Goal: Information Seeking & Learning: Learn about a topic

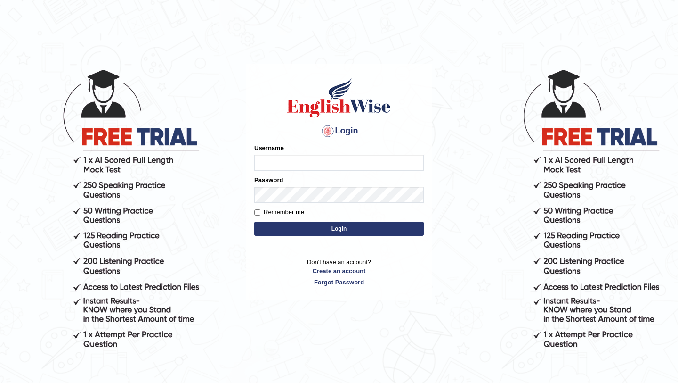
type input "Mayuguna"
click at [325, 229] on button "Login" at bounding box center [339, 228] width 170 height 14
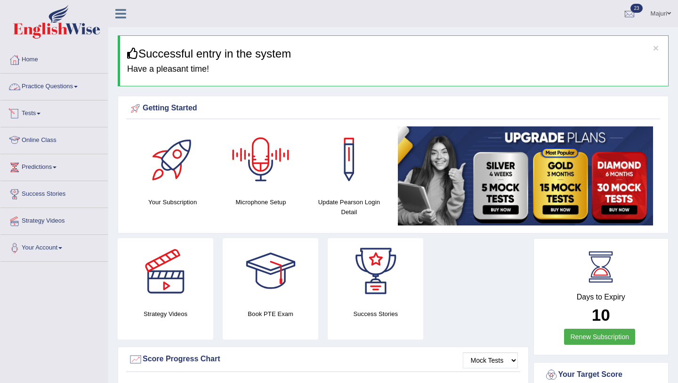
click at [29, 96] on link "Practice Questions" at bounding box center [53, 85] width 107 height 24
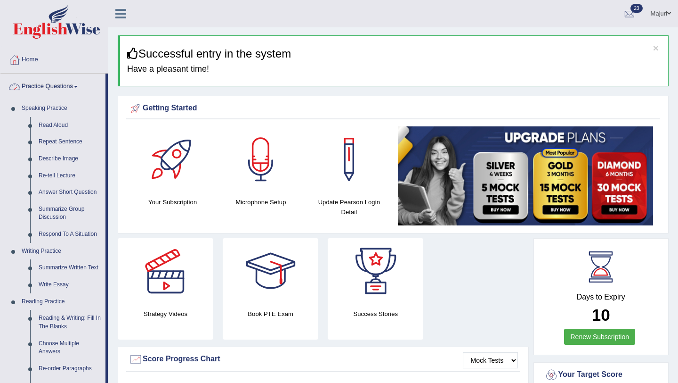
click at [62, 91] on link "Practice Questions" at bounding box center [52, 85] width 105 height 24
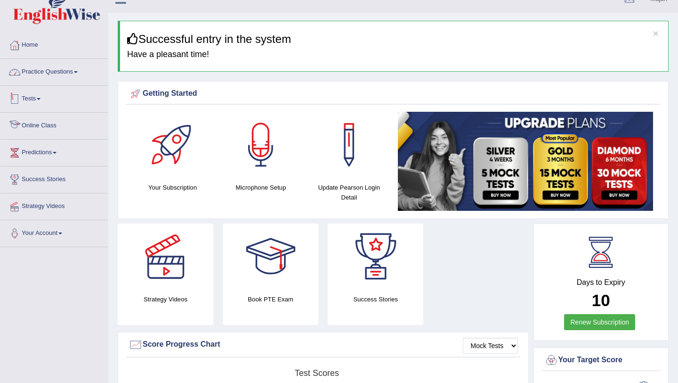
scroll to position [13, 0]
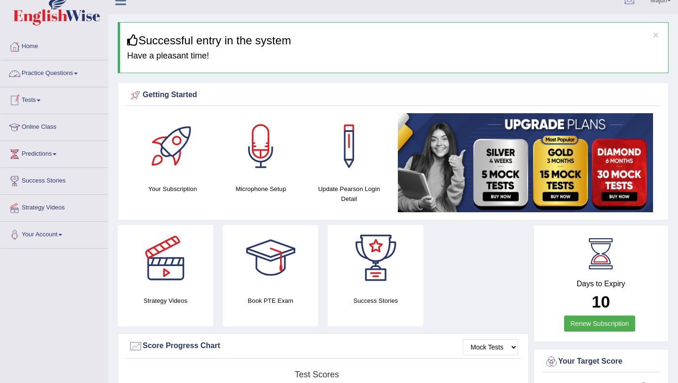
click at [35, 107] on link "Tests" at bounding box center [53, 99] width 107 height 24
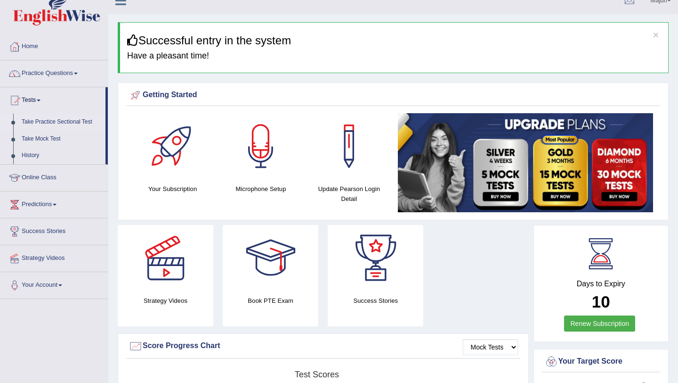
click at [57, 120] on link "Take Practice Sectional Test" at bounding box center [61, 122] width 88 height 17
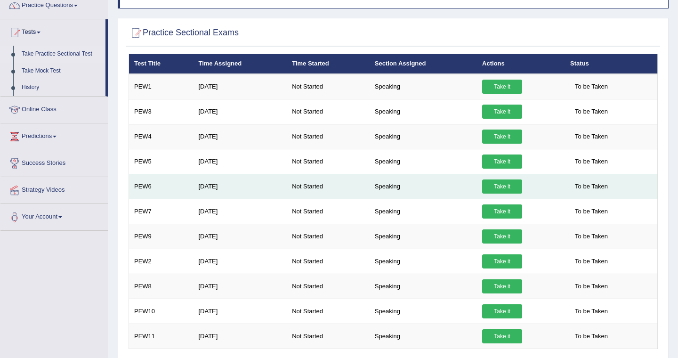
scroll to position [82, 0]
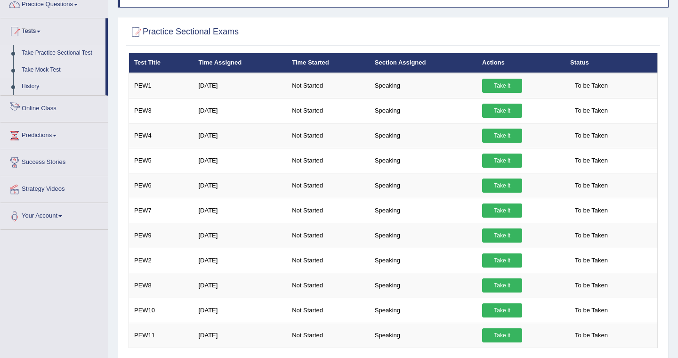
click at [47, 73] on link "Take Mock Test" at bounding box center [61, 70] width 88 height 17
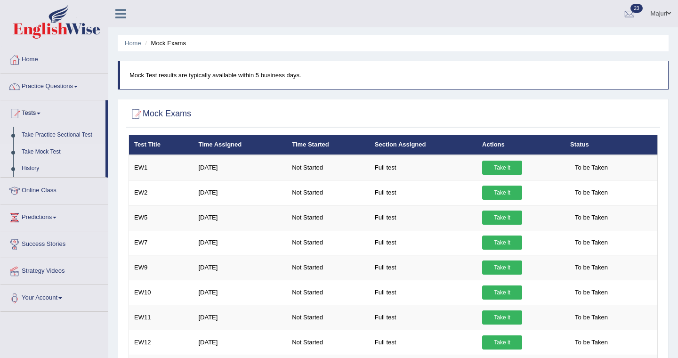
click at [57, 154] on link "Take Mock Test" at bounding box center [61, 152] width 88 height 17
click at [60, 137] on link "Take Practice Sectional Test" at bounding box center [61, 135] width 88 height 17
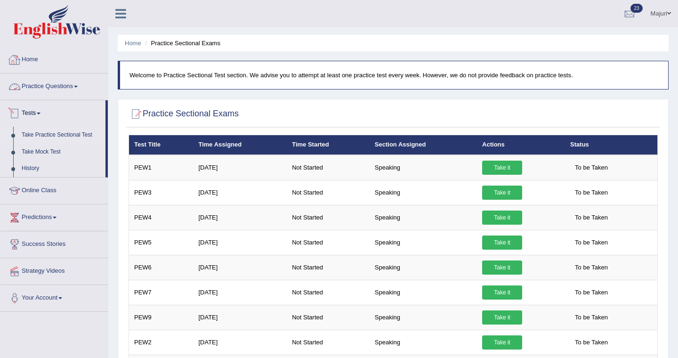
click at [56, 91] on link "Practice Questions" at bounding box center [53, 85] width 107 height 24
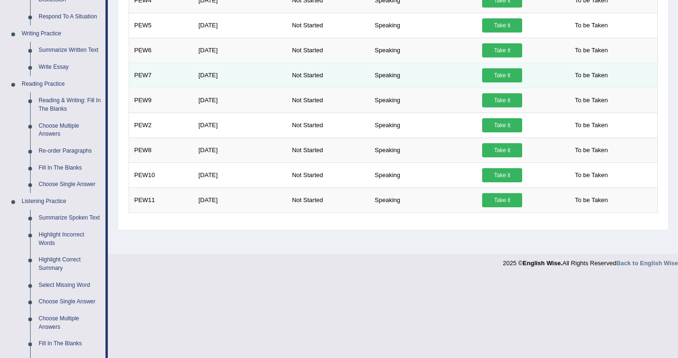
scroll to position [210, 0]
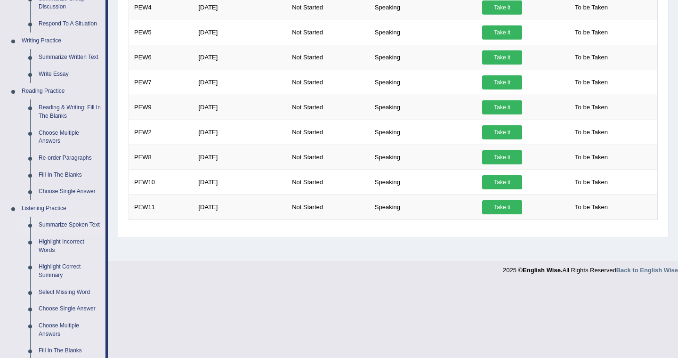
click at [73, 226] on link "Summarize Spoken Text" at bounding box center [69, 225] width 71 height 17
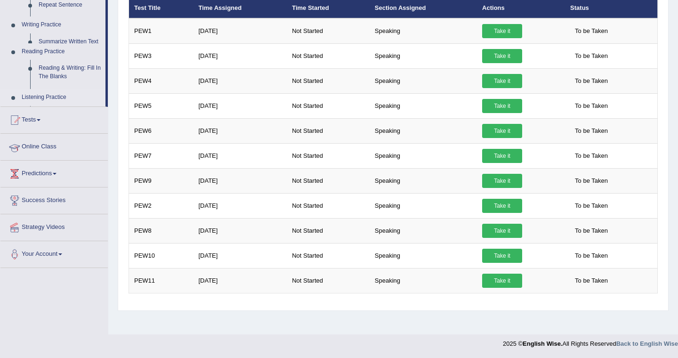
scroll to position [137, 0]
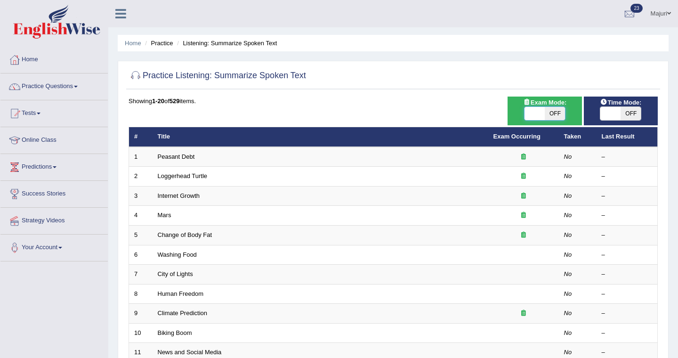
click at [541, 114] on span at bounding box center [535, 113] width 20 height 13
checkbox input "true"
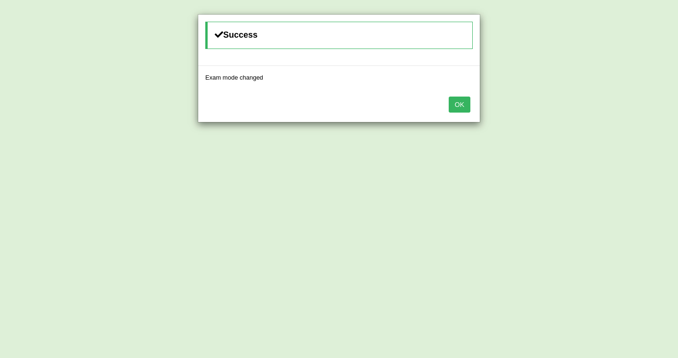
click at [457, 102] on button "OK" at bounding box center [460, 105] width 22 height 16
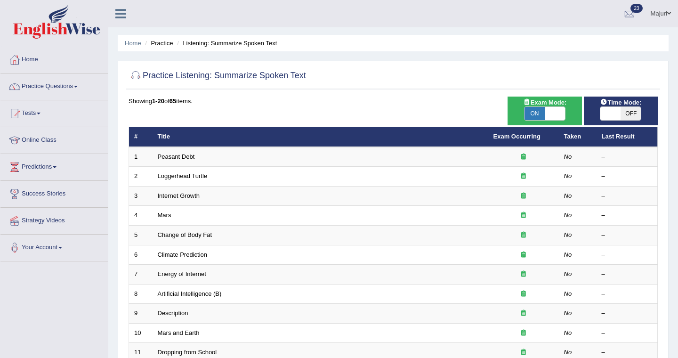
click at [612, 114] on span at bounding box center [611, 113] width 20 height 13
checkbox input "true"
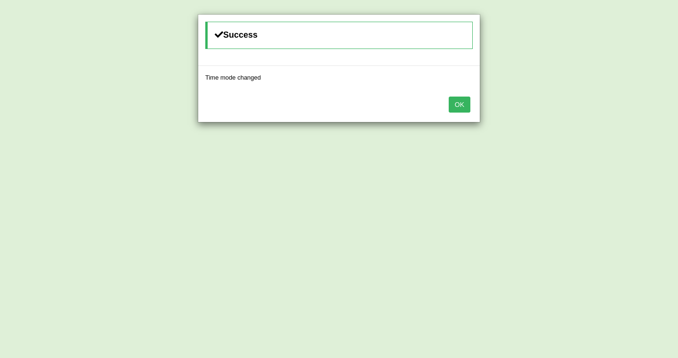
click at [459, 106] on button "OK" at bounding box center [460, 105] width 22 height 16
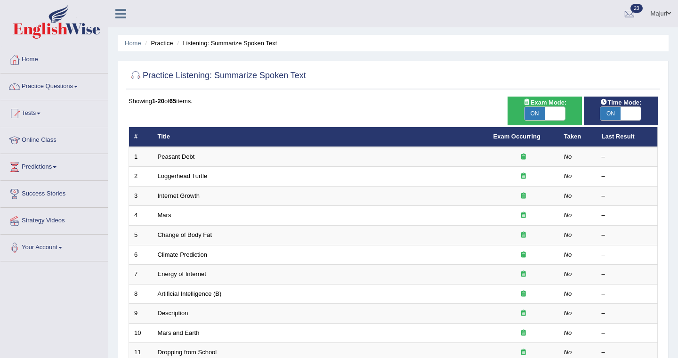
click at [274, 76] on h2 "Practice Listening: Summarize Spoken Text" at bounding box center [218, 76] width 178 height 14
click at [558, 111] on span at bounding box center [555, 113] width 20 height 13
checkbox input "false"
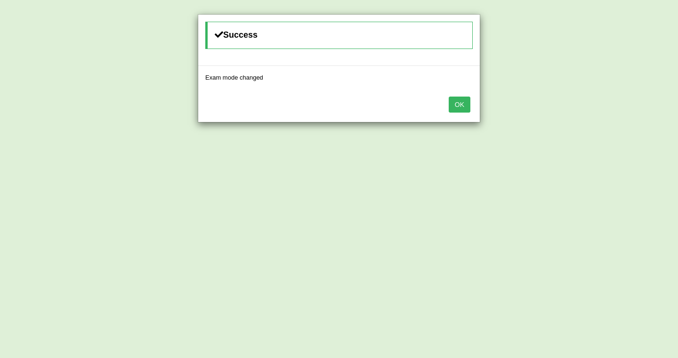
click at [462, 104] on button "OK" at bounding box center [460, 105] width 22 height 16
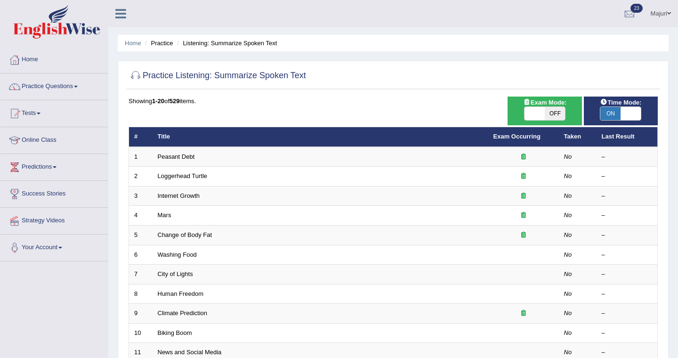
click at [634, 115] on span at bounding box center [631, 113] width 20 height 13
checkbox input "false"
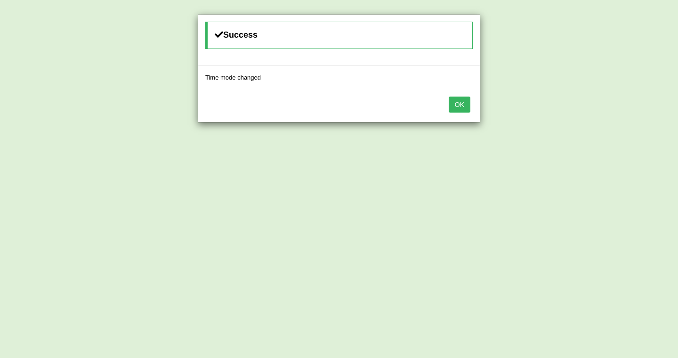
click at [459, 103] on button "OK" at bounding box center [460, 105] width 22 height 16
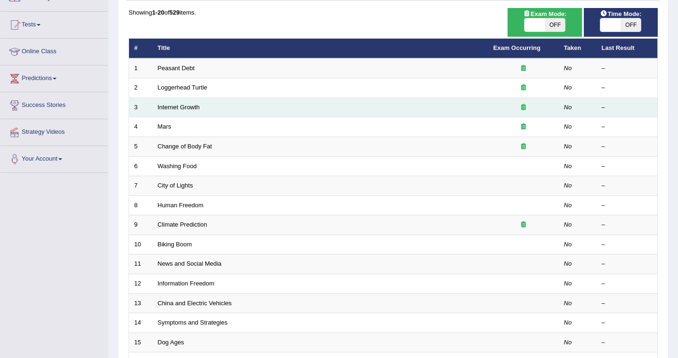
scroll to position [266, 0]
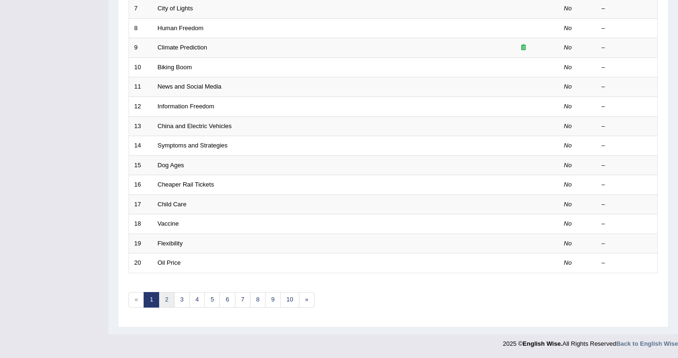
click at [167, 300] on link "2" at bounding box center [167, 300] width 16 height 16
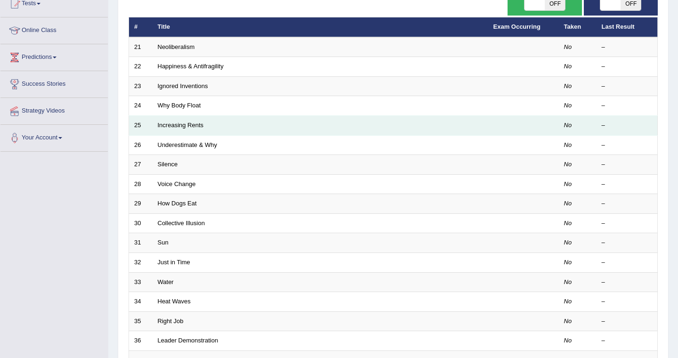
scroll to position [266, 0]
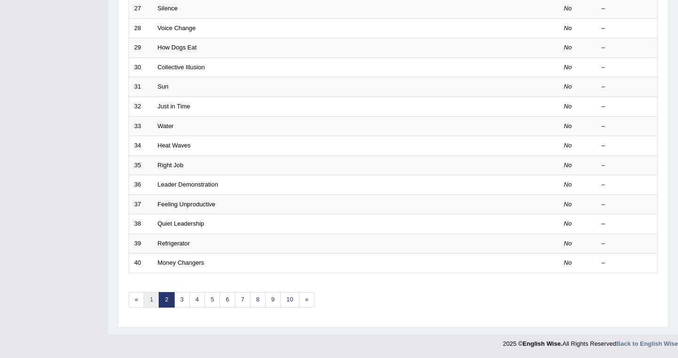
click at [152, 298] on link "1" at bounding box center [152, 300] width 16 height 16
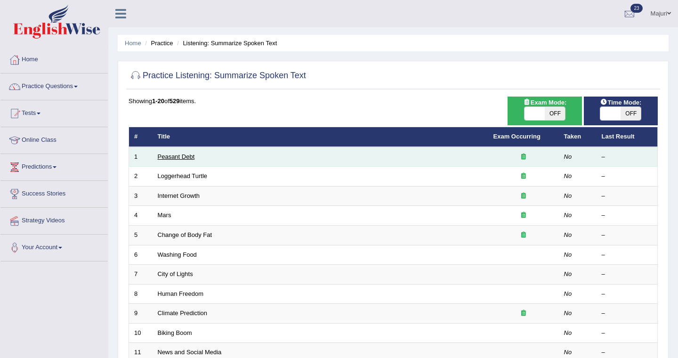
click at [172, 157] on link "Peasant Debt" at bounding box center [176, 156] width 37 height 7
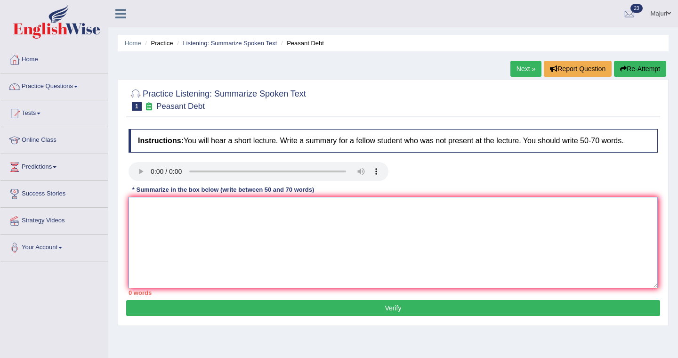
click at [177, 223] on textarea at bounding box center [394, 242] width 530 height 91
click at [32, 112] on link "Tests" at bounding box center [53, 112] width 107 height 24
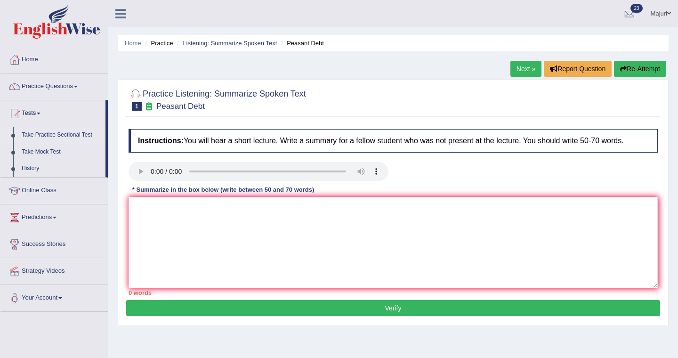
click at [72, 136] on link "Take Practice Sectional Test" at bounding box center [61, 135] width 88 height 17
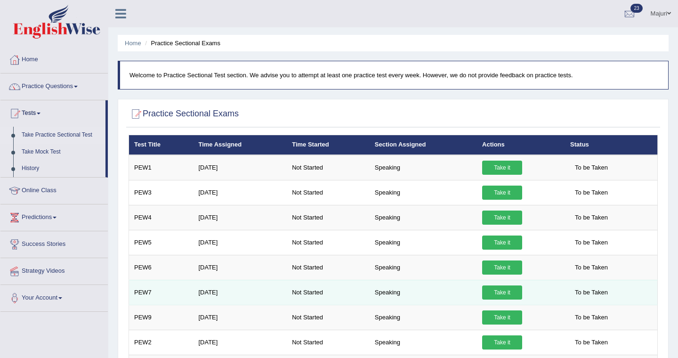
scroll to position [137, 0]
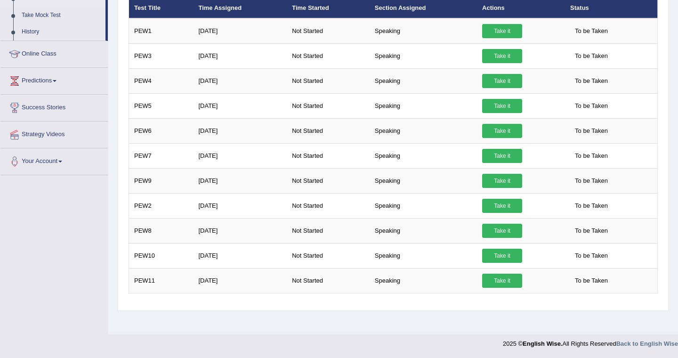
drag, startPoint x: 677, startPoint y: 247, endPoint x: 677, endPoint y: 269, distance: 21.2
click at [677, 269] on div "Home Practice Sectional Exams Welcome to Practice Sectional Test section. We ad…" at bounding box center [393, 98] width 570 height 471
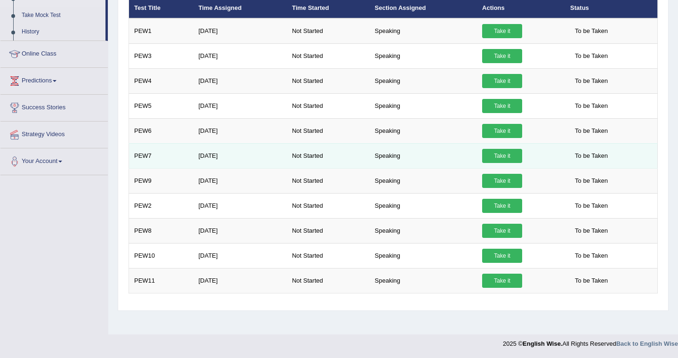
scroll to position [0, 0]
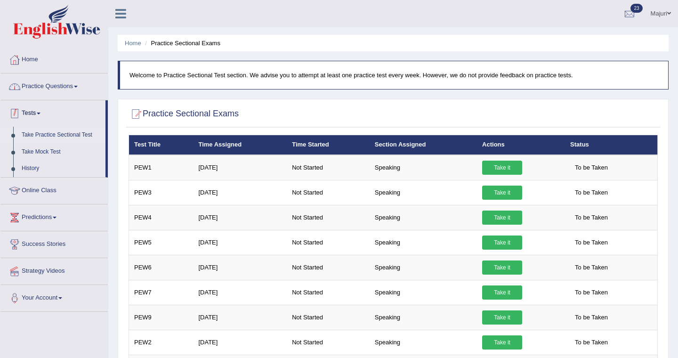
click at [60, 90] on link "Practice Questions" at bounding box center [53, 85] width 107 height 24
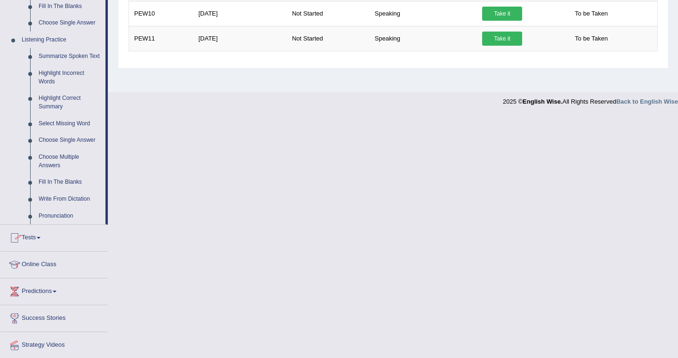
scroll to position [416, 0]
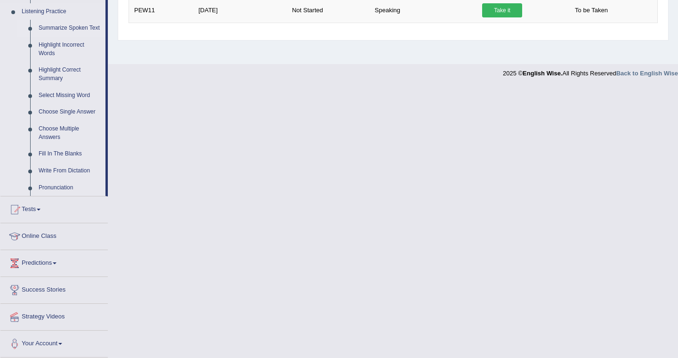
click at [59, 24] on link "Summarize Spoken Text" at bounding box center [69, 28] width 71 height 17
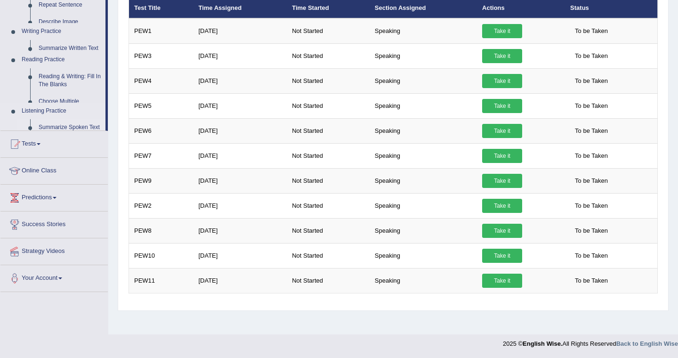
scroll to position [137, 0]
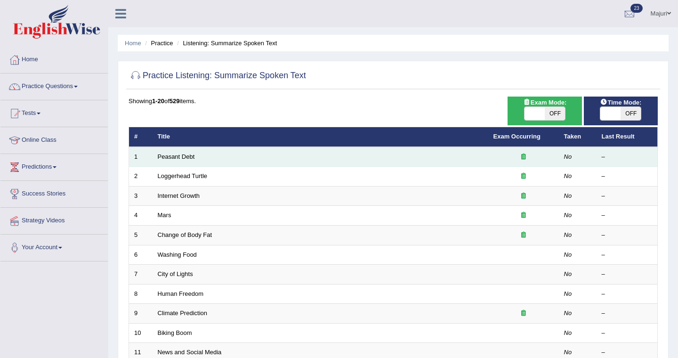
click at [174, 161] on td "Peasant Debt" at bounding box center [321, 157] width 336 height 20
click at [180, 157] on link "Peasant Debt" at bounding box center [176, 156] width 37 height 7
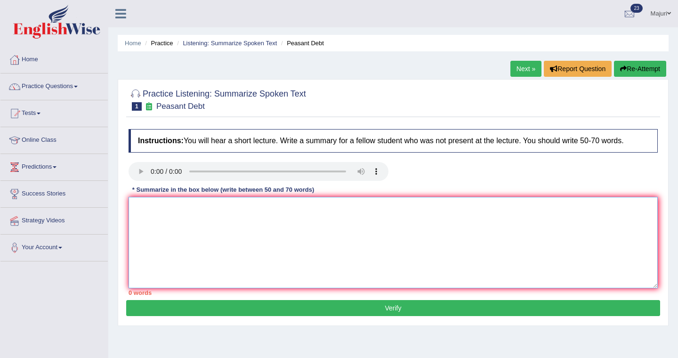
click at [200, 228] on textarea at bounding box center [394, 242] width 530 height 91
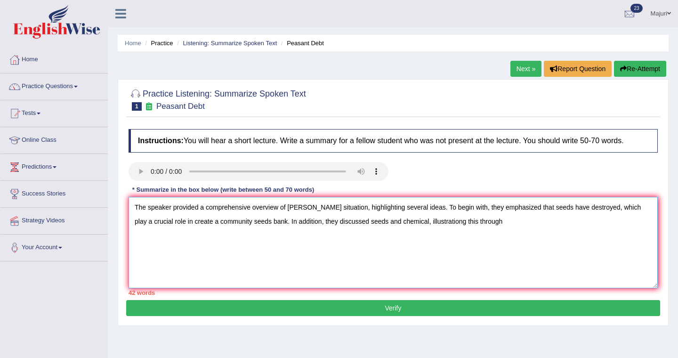
click at [255, 212] on textarea "The speaker provided a comprehensive overview of [PERSON_NAME] situation, highl…" at bounding box center [394, 242] width 530 height 91
click at [496, 223] on textarea "The speaker provided a comprehensive overview of farmer's situation, highlighti…" at bounding box center [394, 242] width 530 height 91
click at [514, 224] on textarea "The speaker provided a comprehensive overview of farmer's situation, highlighti…" at bounding box center [394, 242] width 530 height 91
click at [354, 222] on textarea "The speaker provided a comprehensive overview of farmer's situation, highlighti…" at bounding box center [394, 242] width 530 height 91
click at [435, 224] on textarea "The speaker provided a comprehensive overview of farmer's situation, highlighti…" at bounding box center [394, 242] width 530 height 91
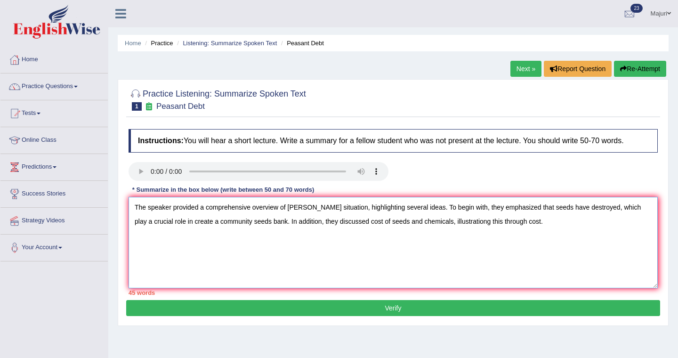
drag, startPoint x: 528, startPoint y: 223, endPoint x: 514, endPoint y: 222, distance: 14.2
click at [514, 222] on textarea "The speaker provided a comprehensive overview of farmer's situation, highlighti…" at bounding box center [394, 242] width 530 height 91
click at [521, 220] on textarea "The speaker provided a comprehensive overview of farmer's situation, highlighti…" at bounding box center [394, 242] width 530 height 91
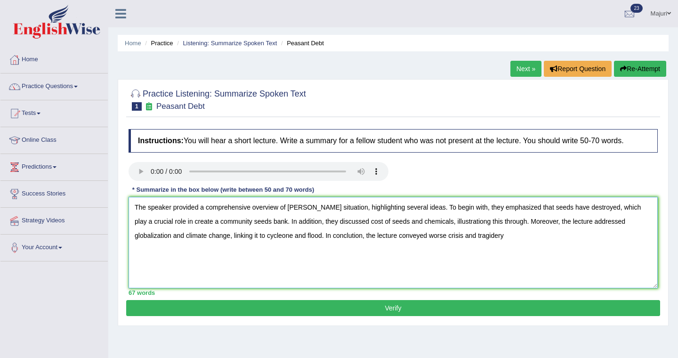
drag, startPoint x: 473, startPoint y: 235, endPoint x: 446, endPoint y: 234, distance: 26.9
click at [446, 236] on textarea "The speaker provided a comprehensive overview of farmer's situation, highlighti…" at bounding box center [394, 242] width 530 height 91
drag, startPoint x: 441, startPoint y: 236, endPoint x: 434, endPoint y: 235, distance: 7.6
click at [434, 235] on textarea "The speaker provided a comprehensive overview of farmer's situation, highlighti…" at bounding box center [394, 242] width 530 height 91
click at [513, 223] on textarea "The speaker provided a comprehensive overview of farmer's situation, highlighti…" at bounding box center [394, 242] width 530 height 91
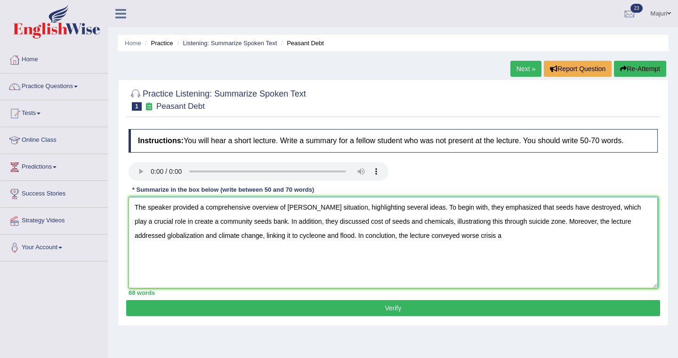
click at [516, 223] on textarea "The speaker provided a comprehensive overview of farmer's situation, highlighti…" at bounding box center [394, 242] width 530 height 91
click at [523, 226] on textarea "The speaker provided a comprehensive overview of farmer's situation, highlighti…" at bounding box center [394, 242] width 530 height 91
click at [472, 238] on textarea "The speaker provided a comprehensive overview of farmer's situation, highlighti…" at bounding box center [394, 242] width 530 height 91
drag, startPoint x: 474, startPoint y: 237, endPoint x: 468, endPoint y: 236, distance: 6.7
click at [468, 236] on textarea "The speaker provided a comprehensive overview of farmer's situation, highlighti…" at bounding box center [394, 242] width 530 height 91
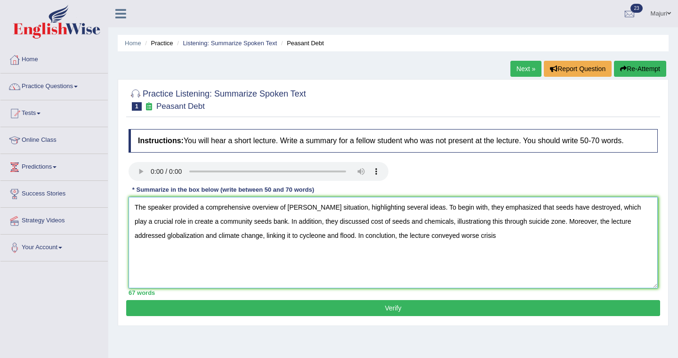
click at [432, 238] on textarea "The speaker provided a comprehensive overview of farmer's situation, highlighti…" at bounding box center [394, 242] width 530 height 91
click at [483, 237] on textarea "The speaker provided a comprehensive overview of farmer's situation, highlighti…" at bounding box center [394, 242] width 530 height 91
click at [497, 238] on textarea "The speaker provided a comprehensive overview of farmer's situation, highlighti…" at bounding box center [394, 242] width 530 height 91
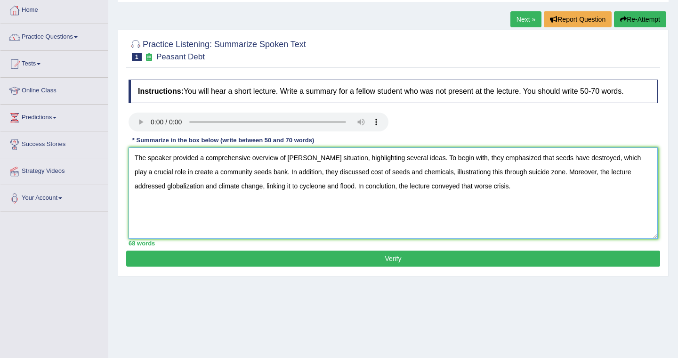
scroll to position [57, 0]
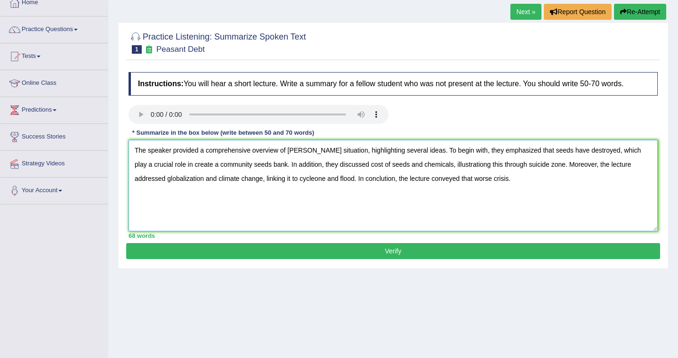
click at [482, 179] on textarea "The speaker provided a comprehensive overview of farmer's situation, highlighti…" at bounding box center [394, 185] width 530 height 91
type textarea "The speaker provided a comprehensive overview of farmer's situation, highlighti…"
click at [517, 254] on button "Verify" at bounding box center [393, 251] width 534 height 16
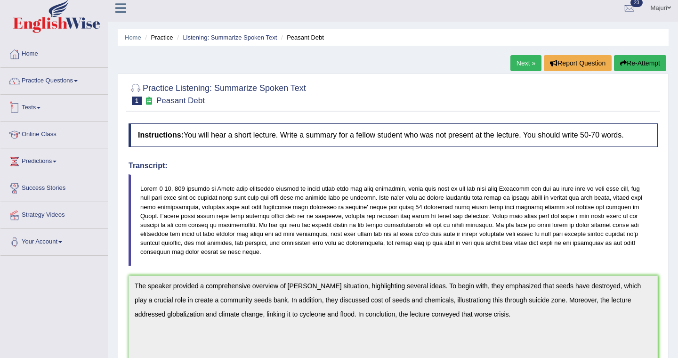
scroll to position [0, 0]
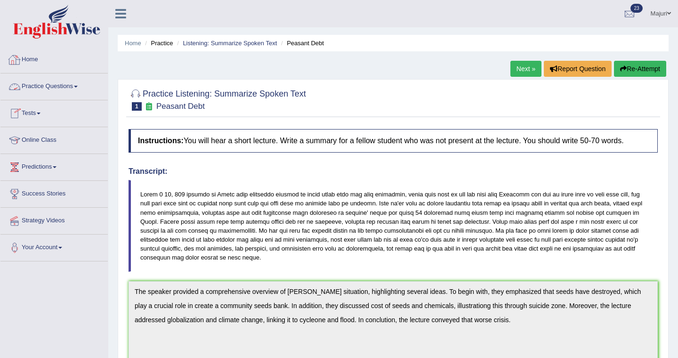
click at [51, 88] on link "Practice Questions" at bounding box center [53, 85] width 107 height 24
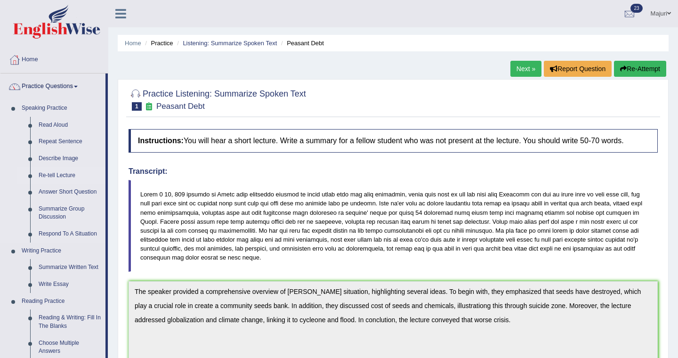
click at [59, 178] on link "Re-tell Lecture" at bounding box center [69, 175] width 71 height 17
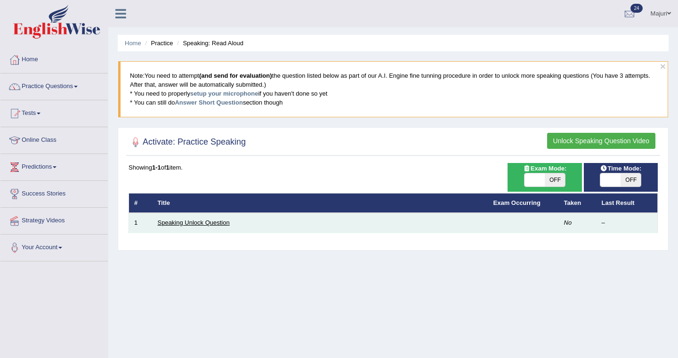
click at [197, 224] on link "Speaking Unlock Question" at bounding box center [194, 222] width 72 height 7
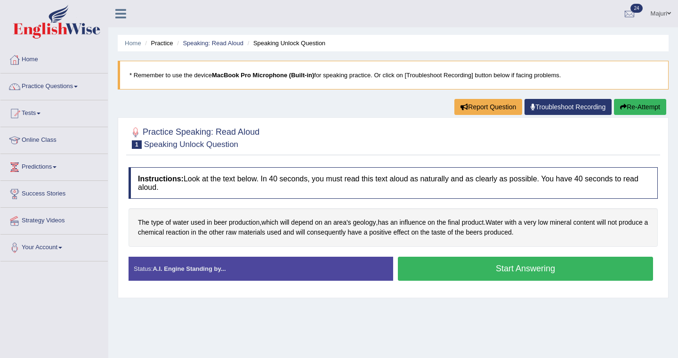
click at [497, 273] on button "Start Answering" at bounding box center [525, 269] width 255 height 24
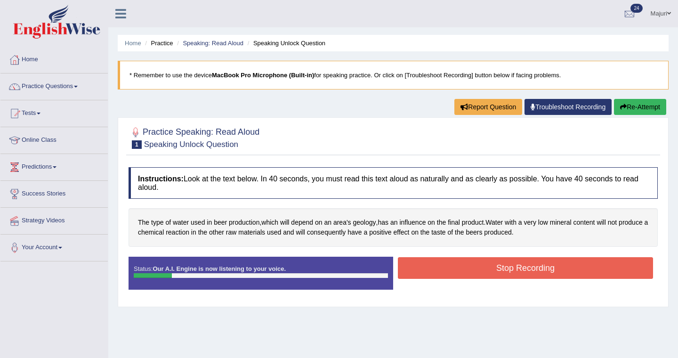
click at [497, 280] on div "Stop Recording" at bounding box center [525, 269] width 265 height 24
click at [508, 267] on button "Stop Recording" at bounding box center [525, 268] width 255 height 22
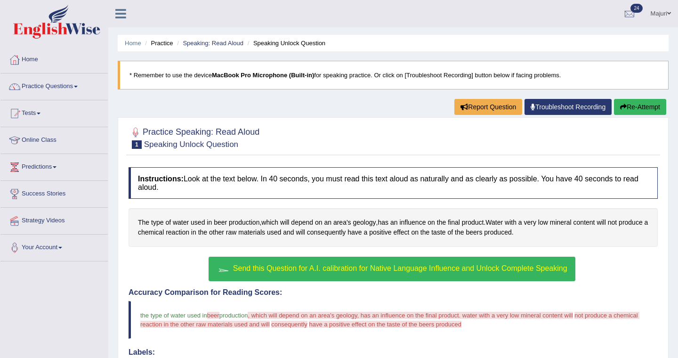
click at [466, 268] on span "Send this Question for A.I. calibration for Native Language Influence and Unloc…" at bounding box center [400, 268] width 334 height 8
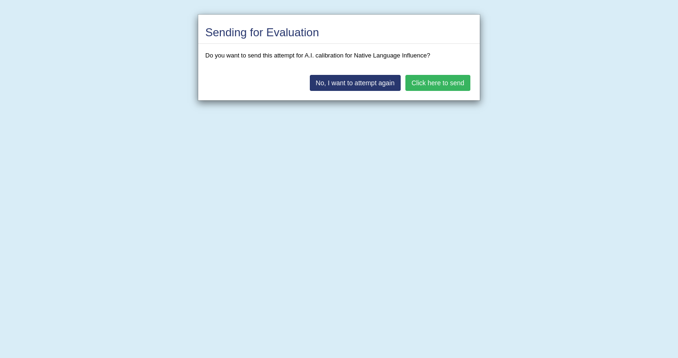
click at [433, 82] on button "Click here to send" at bounding box center [438, 83] width 65 height 16
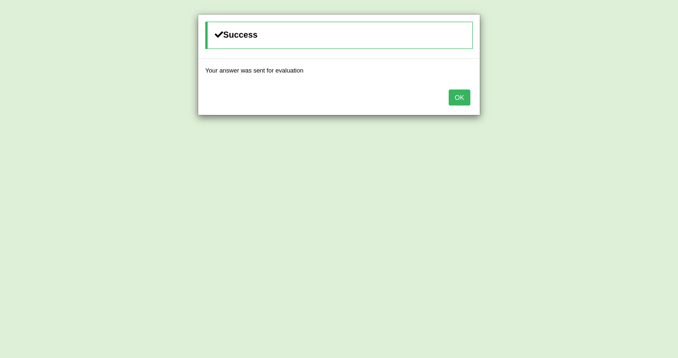
click at [460, 102] on button "OK" at bounding box center [460, 98] width 22 height 16
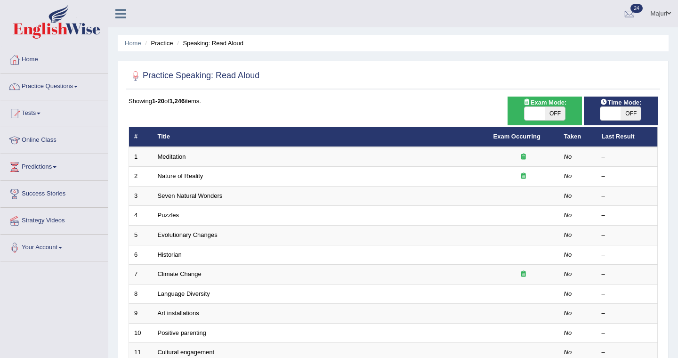
click at [68, 89] on link "Practice Questions" at bounding box center [53, 85] width 107 height 24
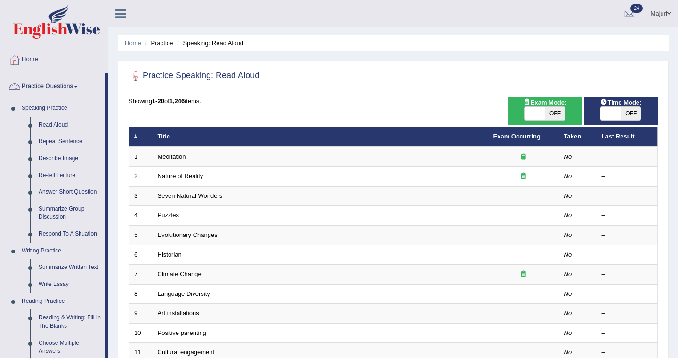
click at [45, 88] on link "Practice Questions" at bounding box center [52, 85] width 105 height 24
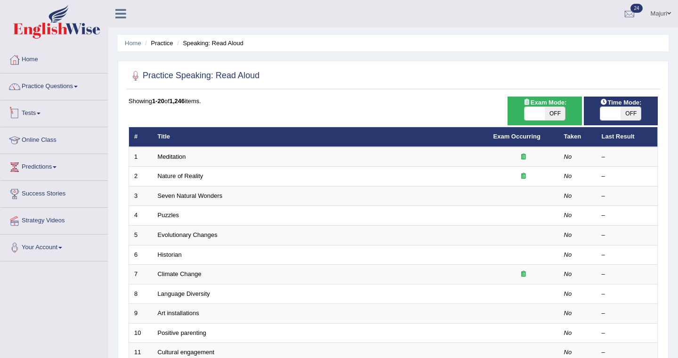
click at [33, 113] on link "Tests" at bounding box center [53, 112] width 107 height 24
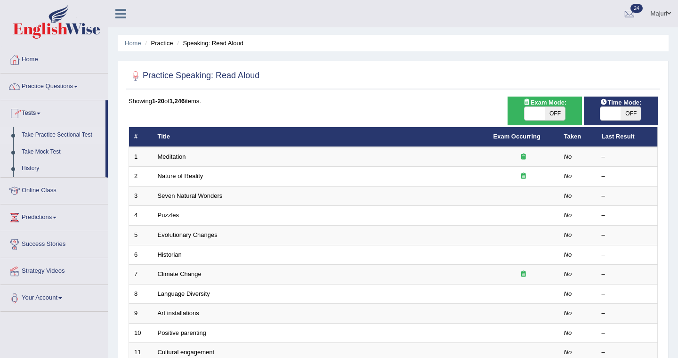
click at [31, 137] on link "Take Practice Sectional Test" at bounding box center [61, 135] width 88 height 17
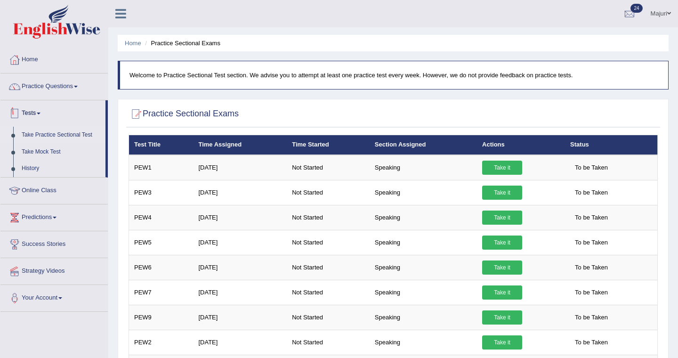
click at [29, 116] on link "Tests" at bounding box center [52, 112] width 105 height 24
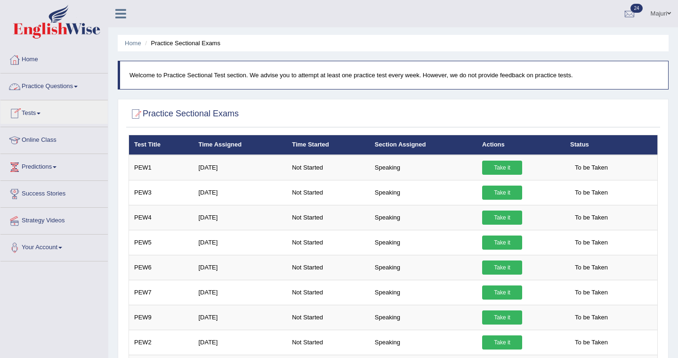
click at [42, 90] on link "Practice Questions" at bounding box center [53, 85] width 107 height 24
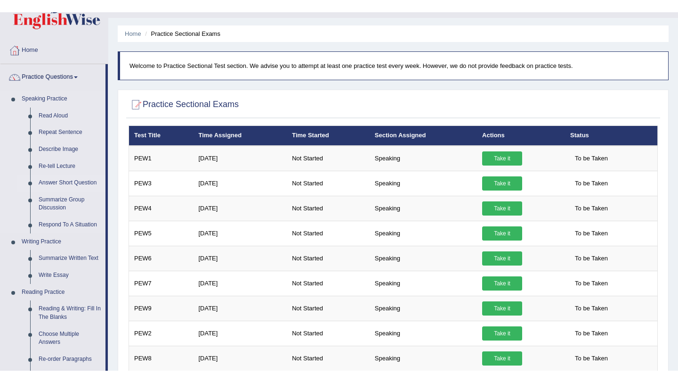
scroll to position [23, 0]
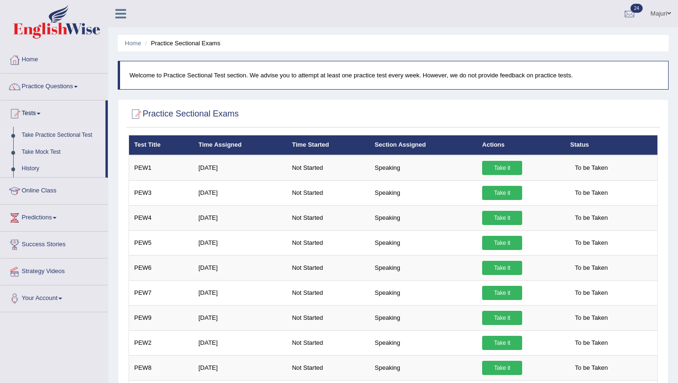
click at [227, 115] on h2 "Practice Sectional Exams" at bounding box center [184, 114] width 110 height 14
click at [33, 114] on link "Tests" at bounding box center [52, 112] width 105 height 24
